Goal: Task Accomplishment & Management: Complete application form

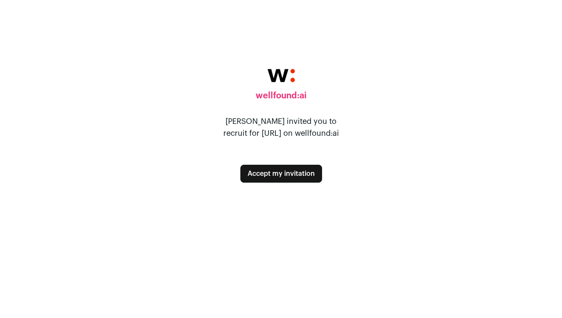
click at [289, 177] on button "Accept my invitation" at bounding box center [282, 174] width 82 height 18
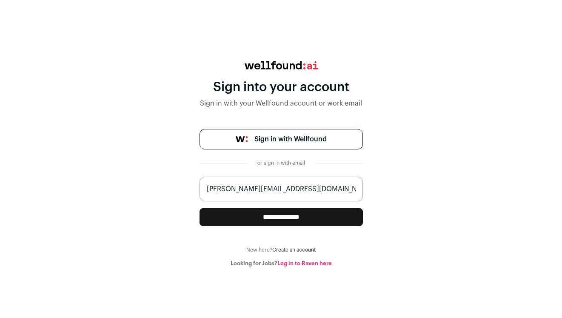
click at [264, 195] on input "[PERSON_NAME][EMAIL_ADDRESS][DOMAIN_NAME]" at bounding box center [281, 189] width 163 height 25
type input "[PERSON_NAME][EMAIL_ADDRESS]"
click at [278, 219] on input "**********" at bounding box center [281, 217] width 163 height 18
